Goal: Task Accomplishment & Management: Use online tool/utility

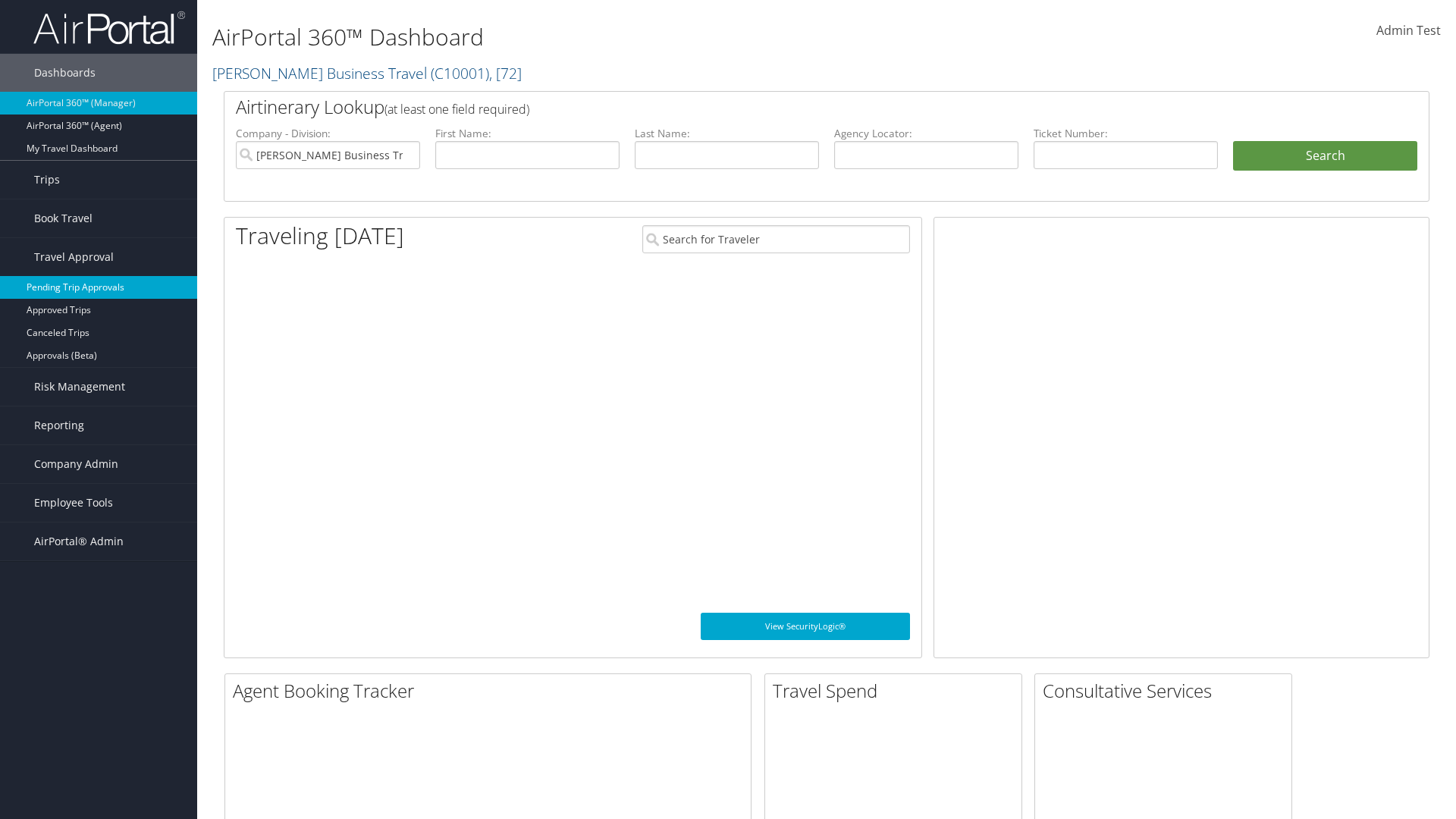
click at [99, 287] on link "Pending Trip Approvals" at bounding box center [98, 286] width 197 height 23
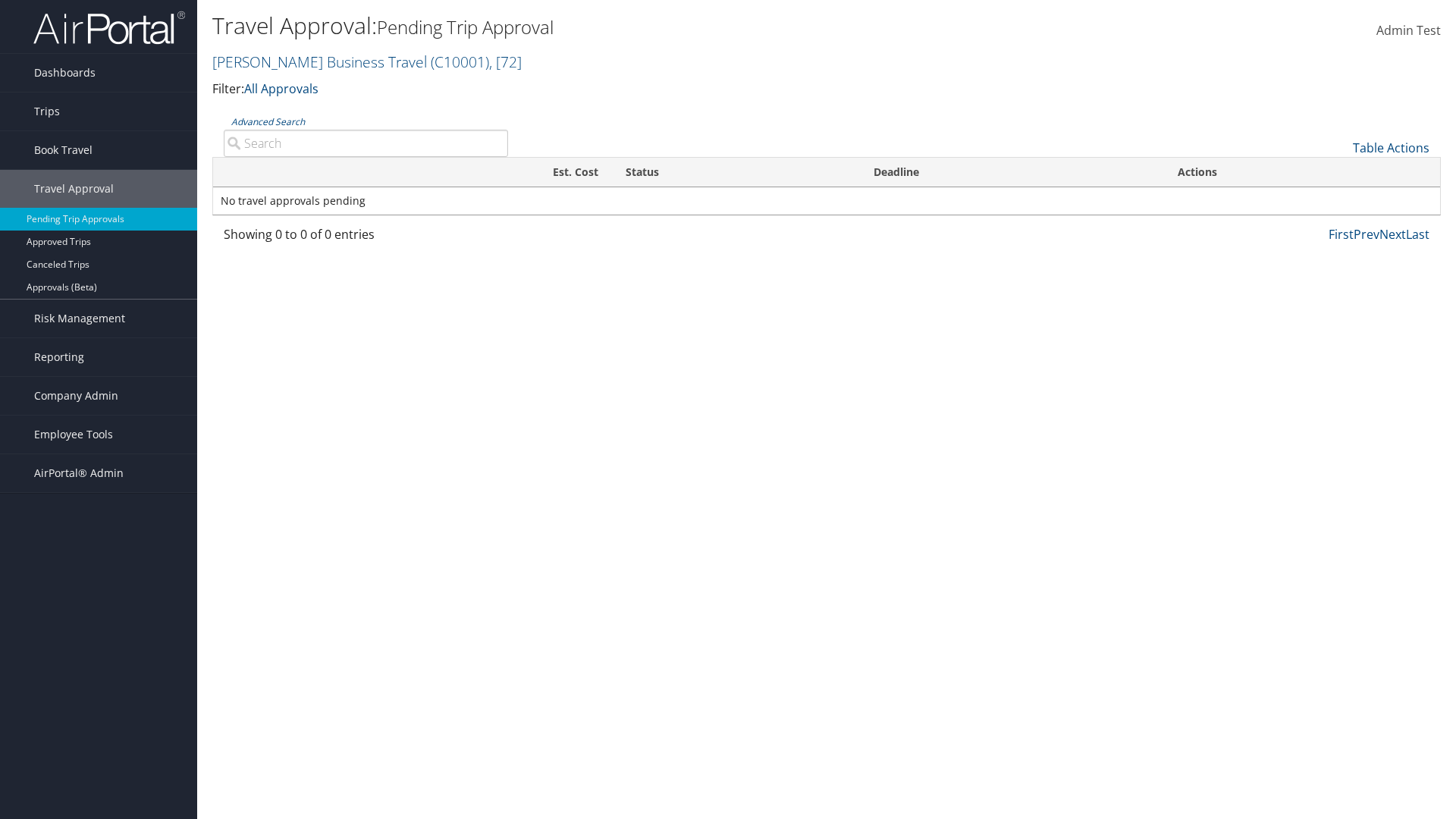
click at [268, 121] on link "Advanced Search" at bounding box center [268, 121] width 73 height 13
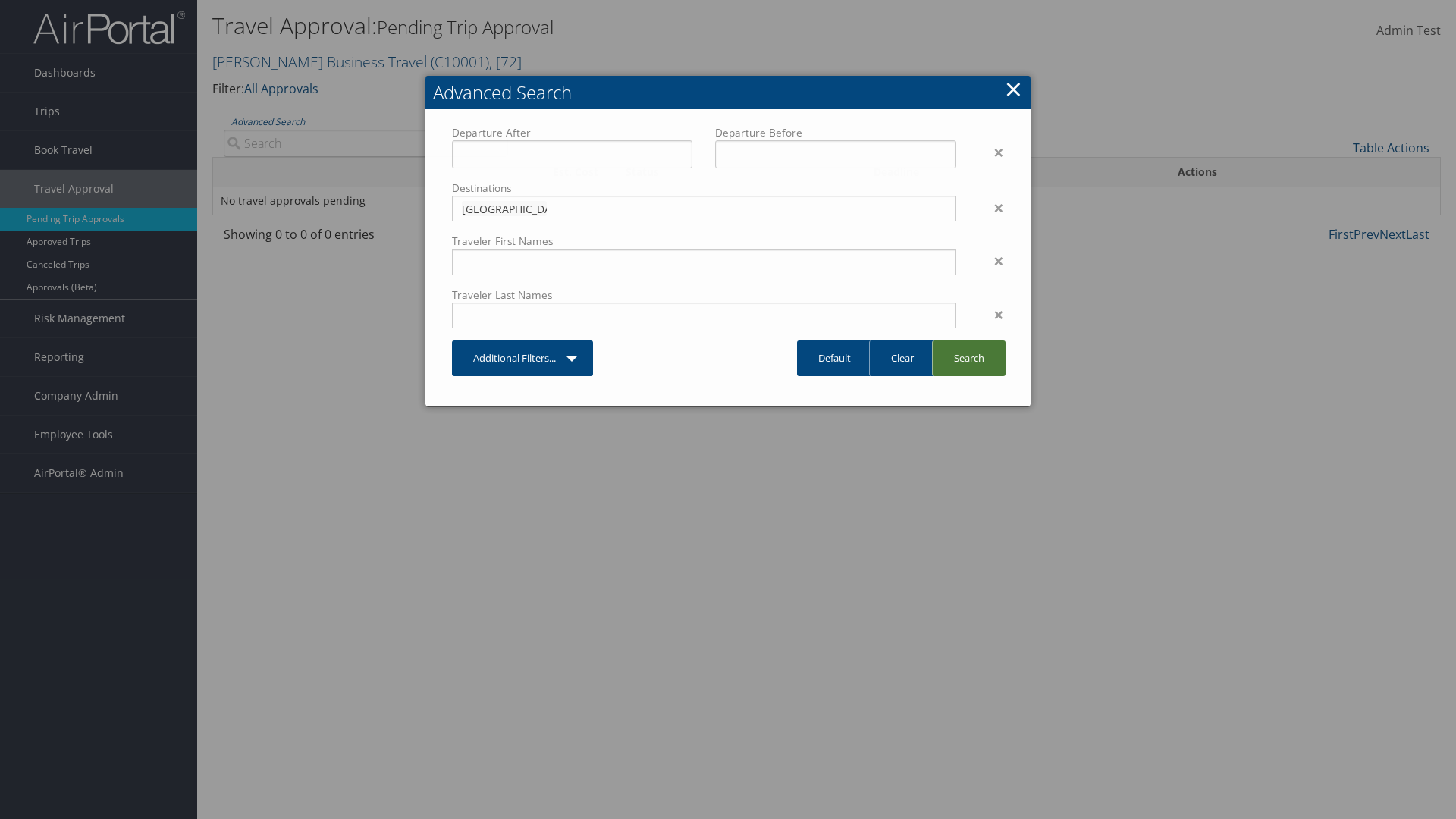
type input "[GEOGRAPHIC_DATA]"
click at [969, 358] on link "Search" at bounding box center [969, 358] width 73 height 36
type input "[GEOGRAPHIC_DATA]"
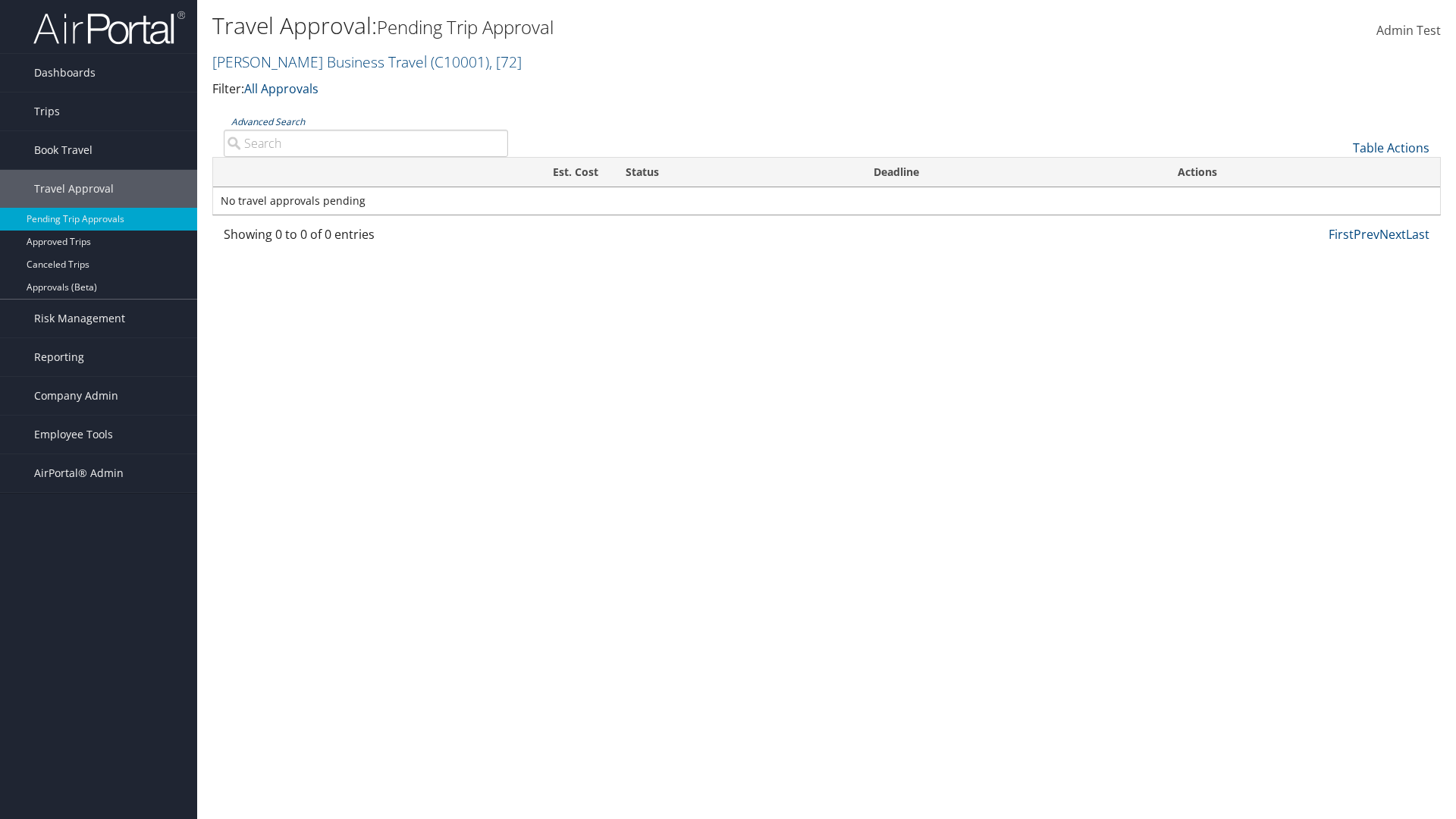
click at [268, 121] on link "Advanced Search" at bounding box center [268, 121] width 73 height 13
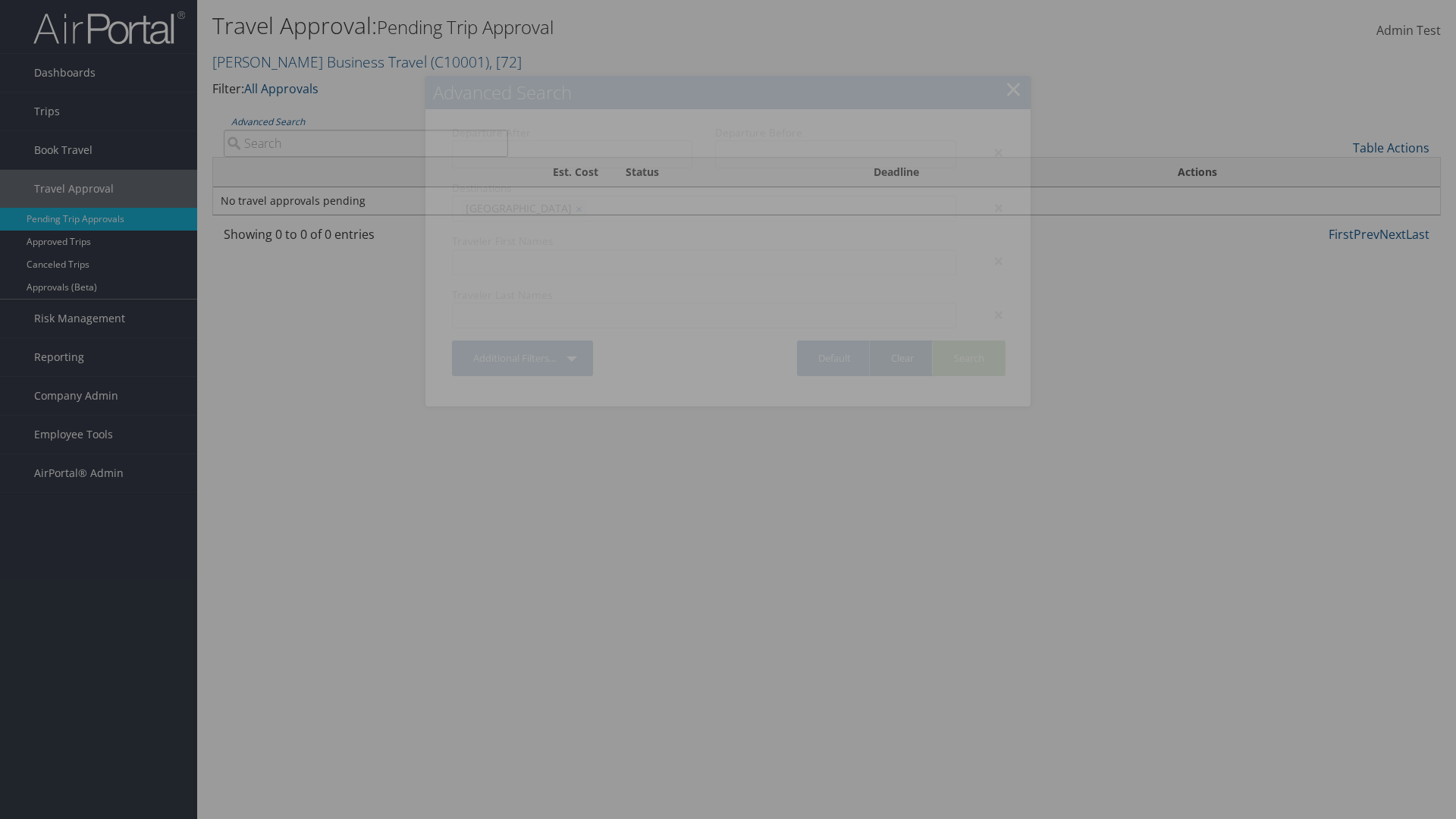
click at [902, 358] on link "Clear" at bounding box center [902, 358] width 66 height 36
click at [1013, 89] on link "×" at bounding box center [1013, 88] width 17 height 30
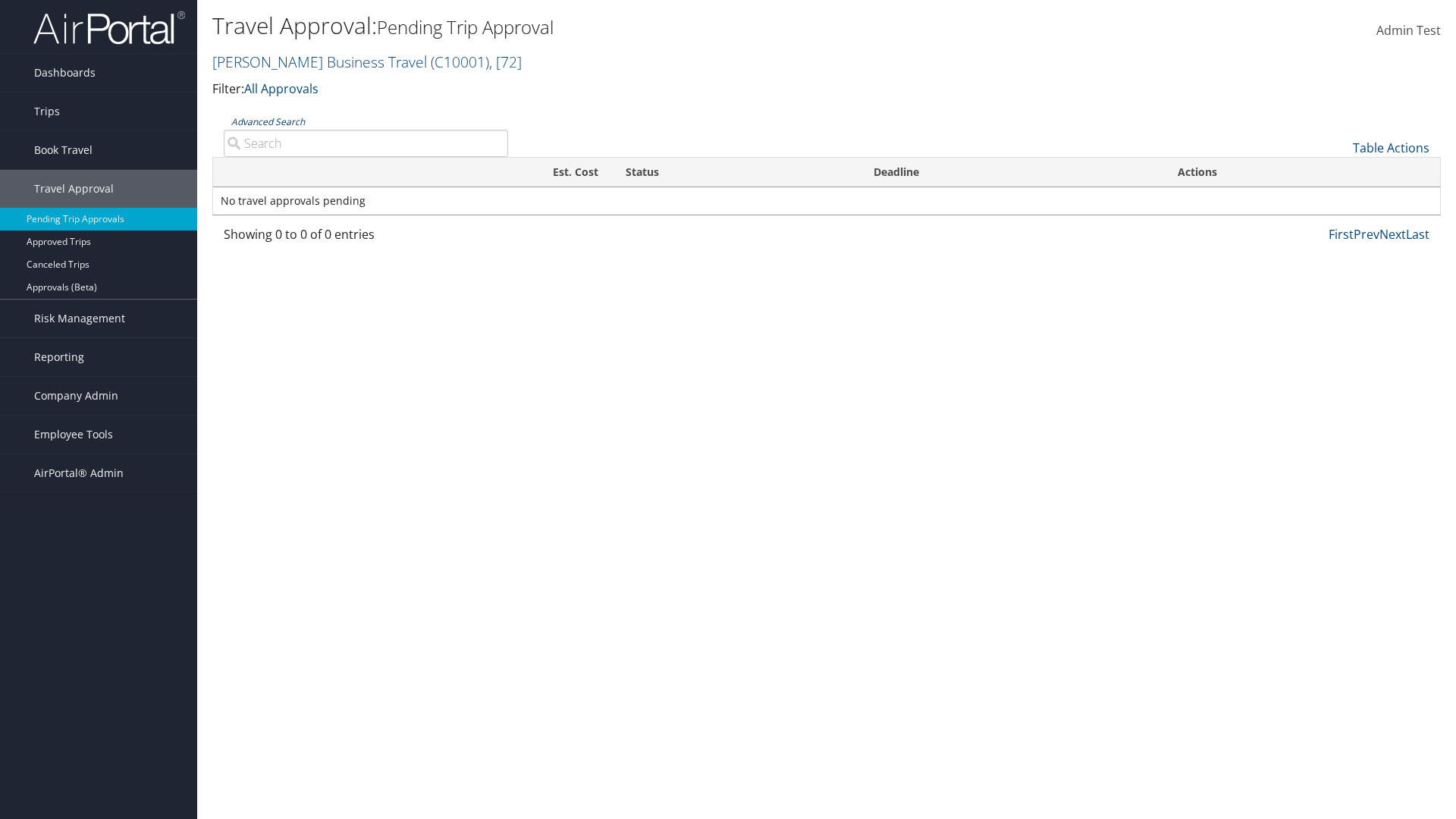
click at [268, 121] on link "Advanced Search" at bounding box center [268, 121] width 73 height 13
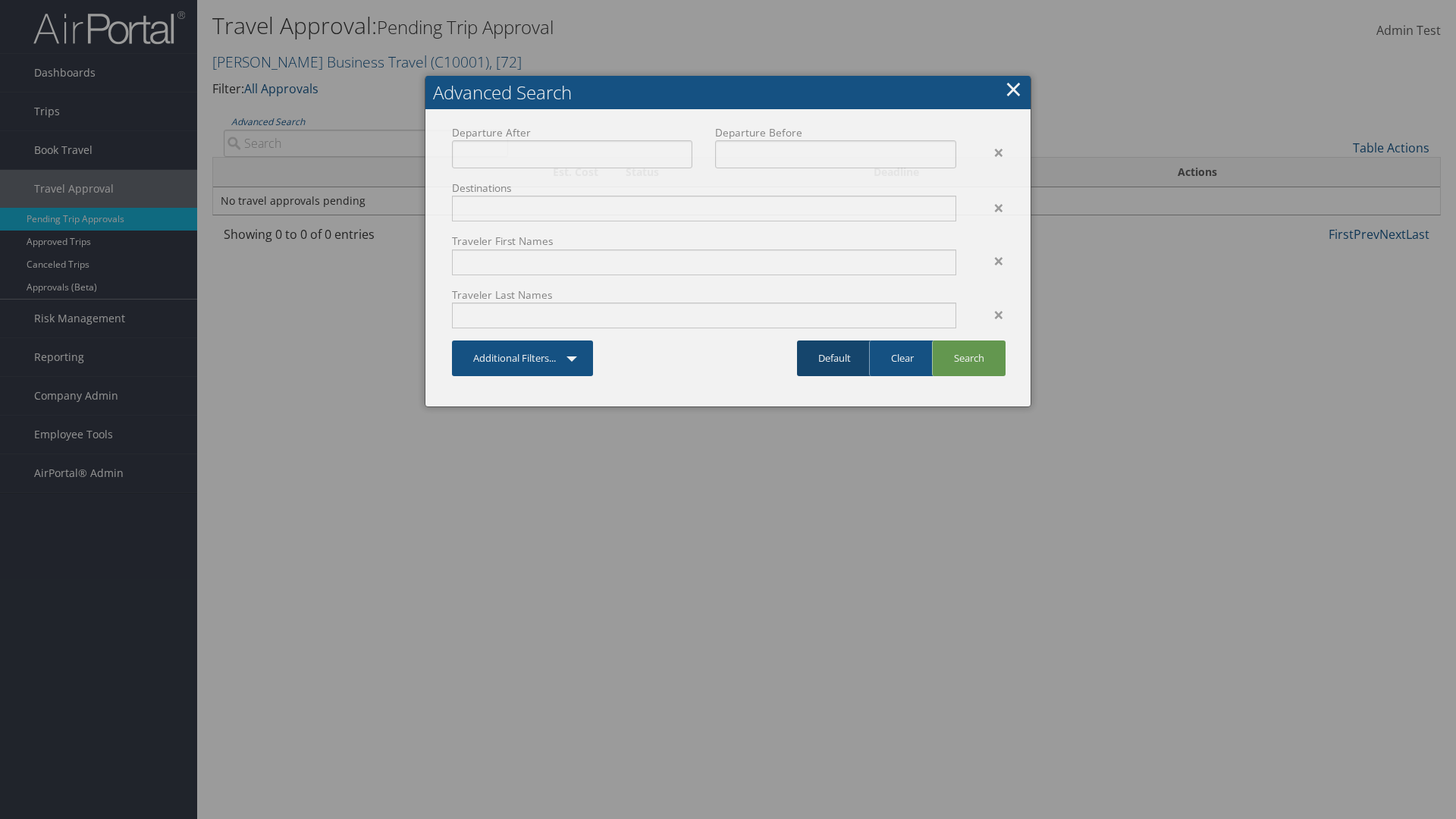
click at [834, 358] on link "Default" at bounding box center [835, 358] width 75 height 36
